Goal: Task Accomplishment & Management: Complete application form

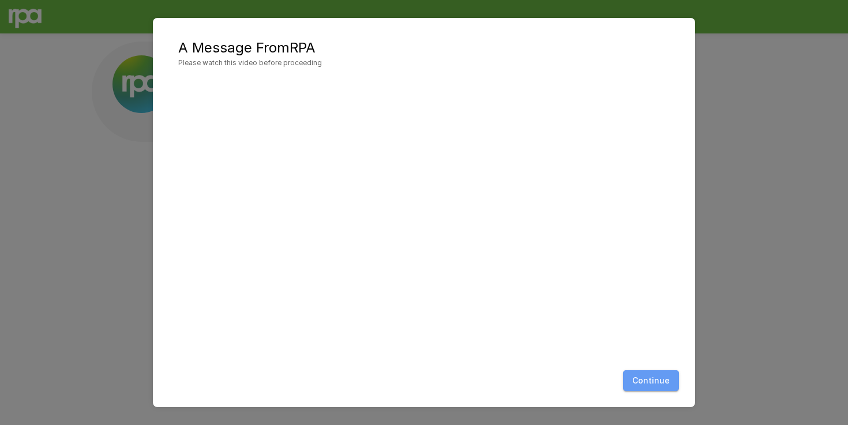
click at [657, 384] on button "Continue" at bounding box center [651, 380] width 56 height 21
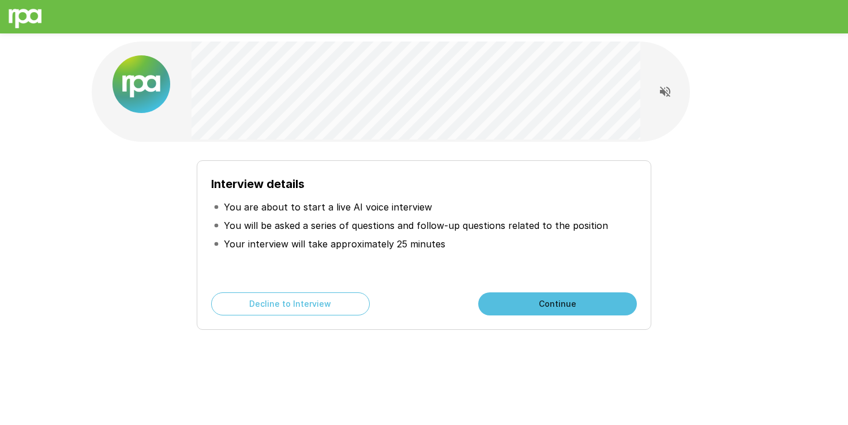
click at [591, 145] on div "Interview details You are about to start a live AI voice interview You will be …" at bounding box center [424, 213] width 692 height 427
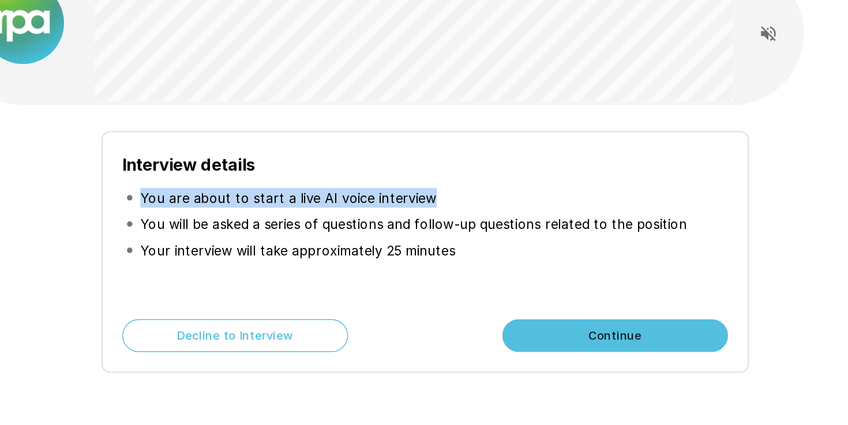
drag, startPoint x: 220, startPoint y: 200, endPoint x: 508, endPoint y: 214, distance: 287.7
click at [508, 214] on li "You are about to start a live AI voice interview" at bounding box center [424, 206] width 426 height 18
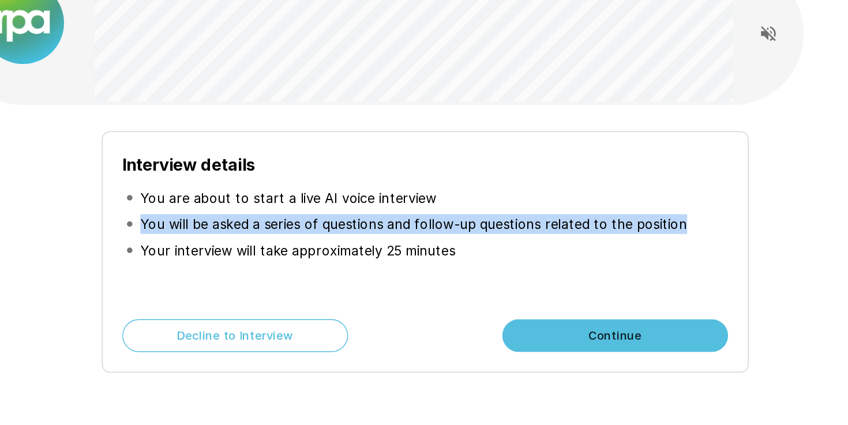
drag, startPoint x: 208, startPoint y: 223, endPoint x: 610, endPoint y: 229, distance: 401.7
click at [610, 229] on div "Interview details You are about to start a live AI voice interview You will be …" at bounding box center [424, 244] width 455 height 170
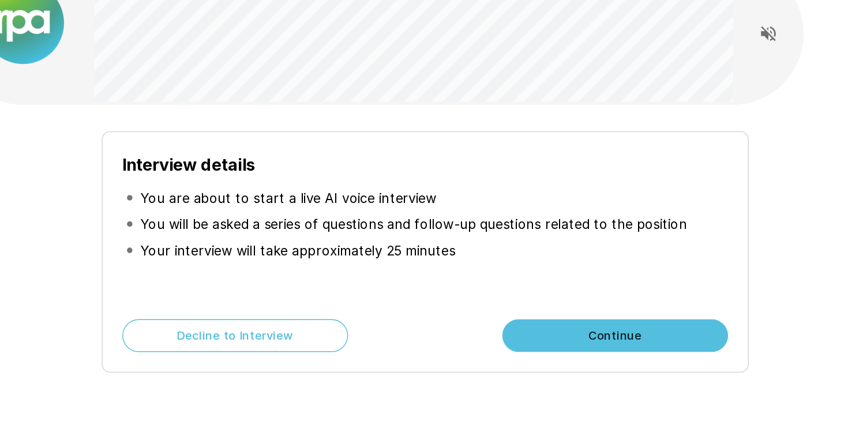
click at [566, 233] on li "You will be asked a series of questions and follow-up questions related to the …" at bounding box center [424, 224] width 426 height 18
